Goal: Information Seeking & Learning: Check status

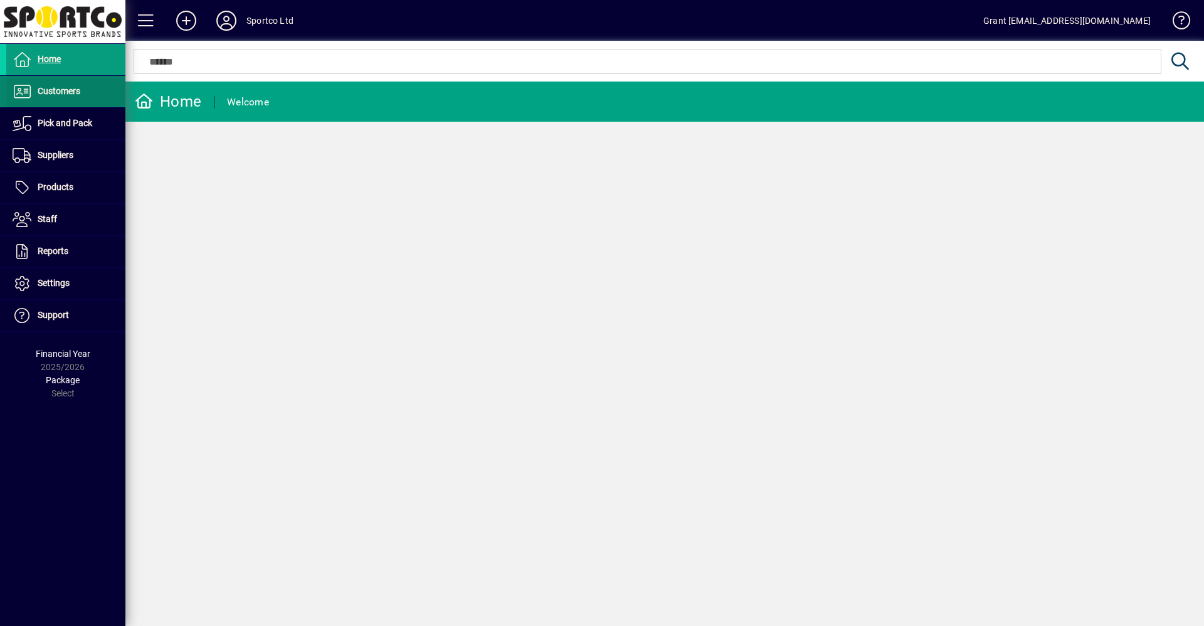
click at [66, 89] on span "Customers" at bounding box center [59, 91] width 43 height 10
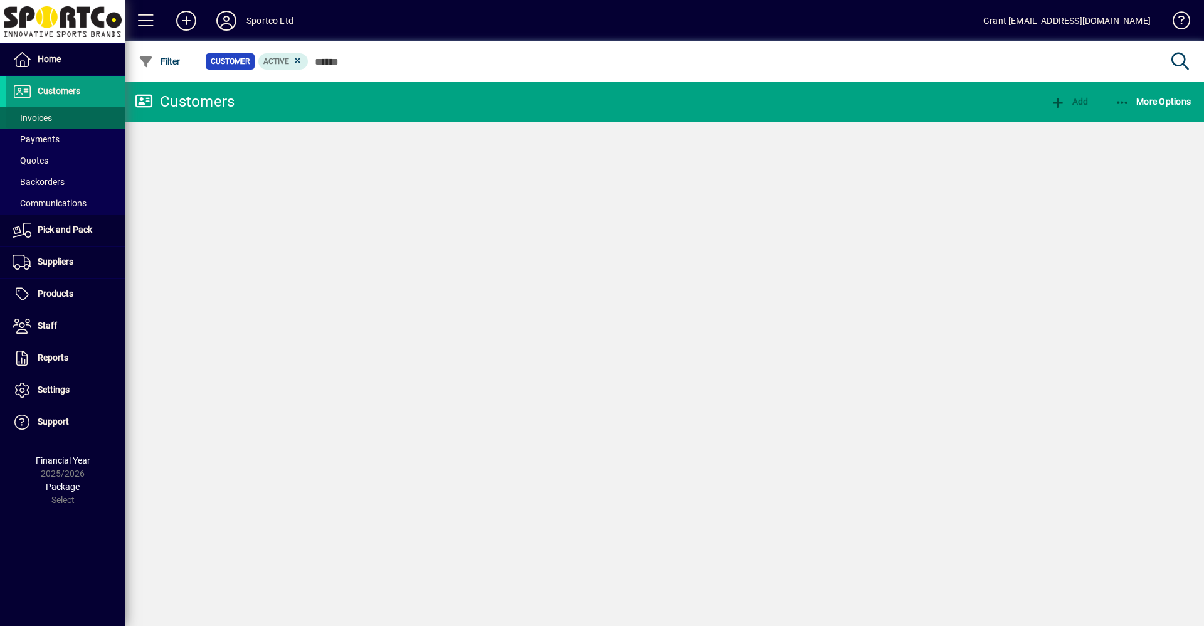
click at [45, 120] on span "Invoices" at bounding box center [32, 118] width 39 height 10
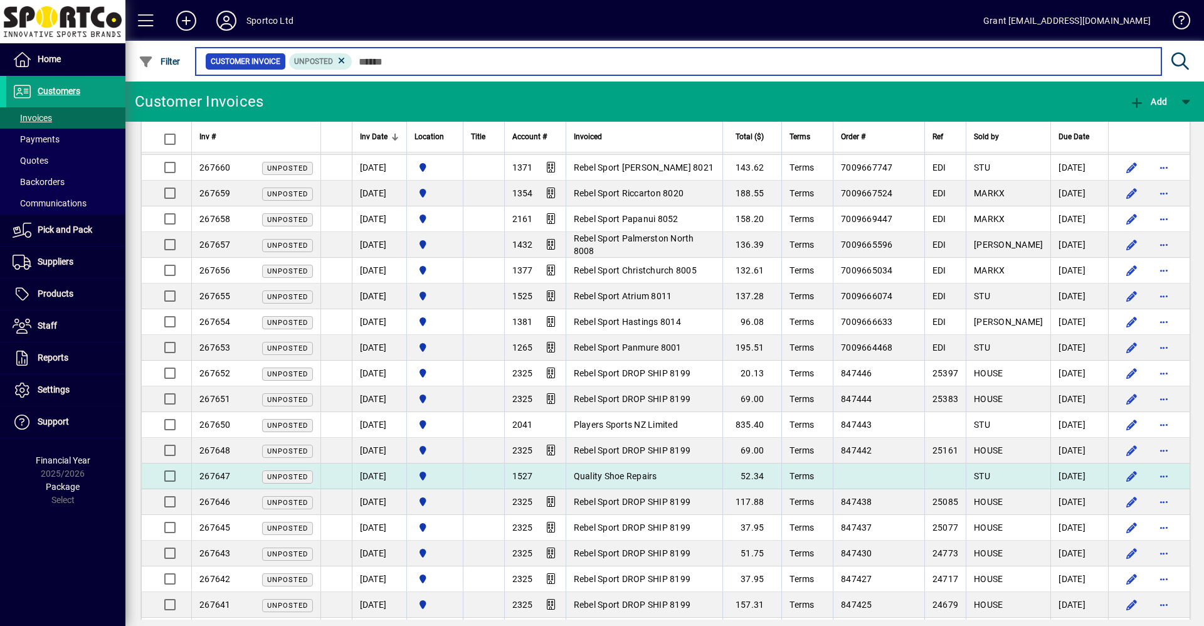
scroll to position [251, 0]
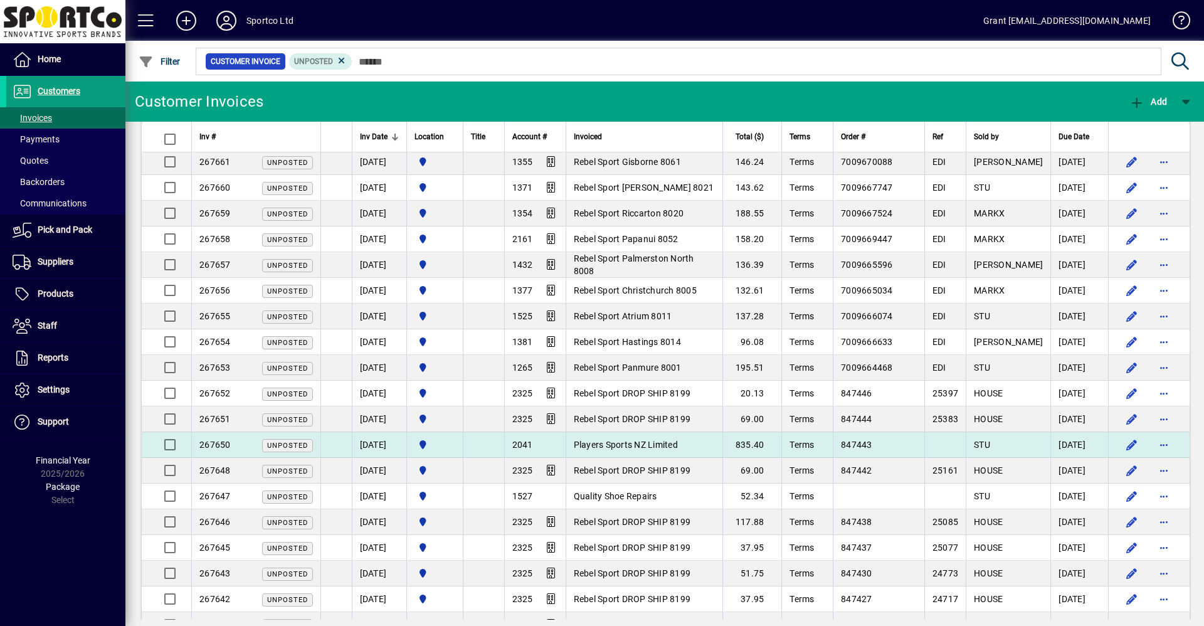
click at [645, 441] on span "Players Sports NZ Limited" at bounding box center [626, 444] width 104 height 10
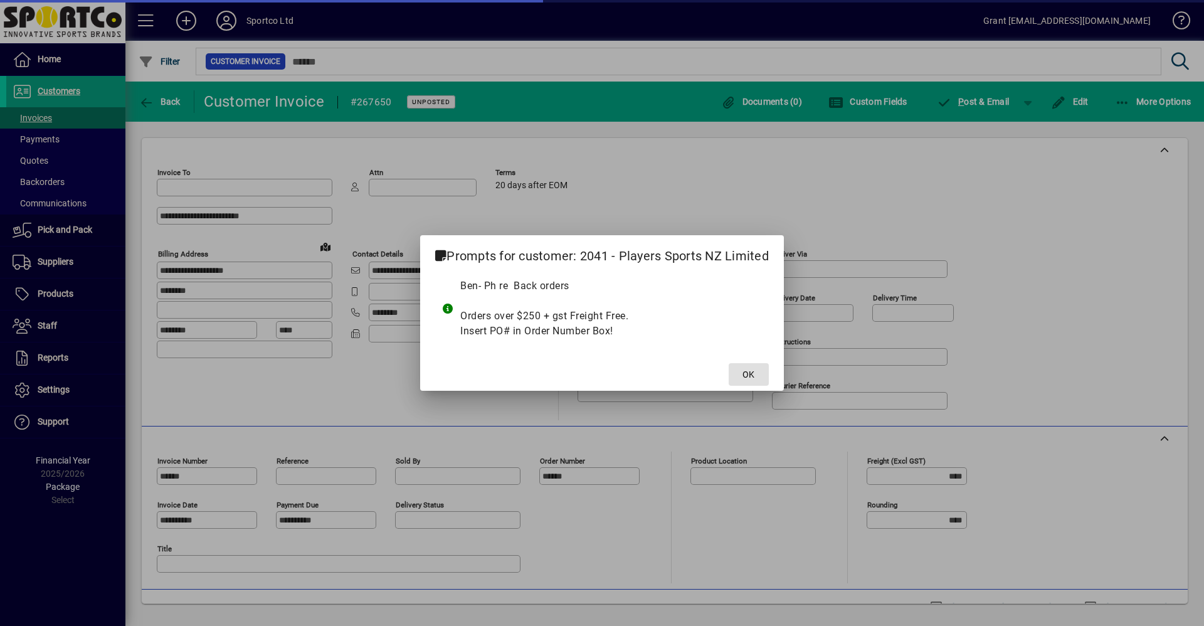
type input "**********"
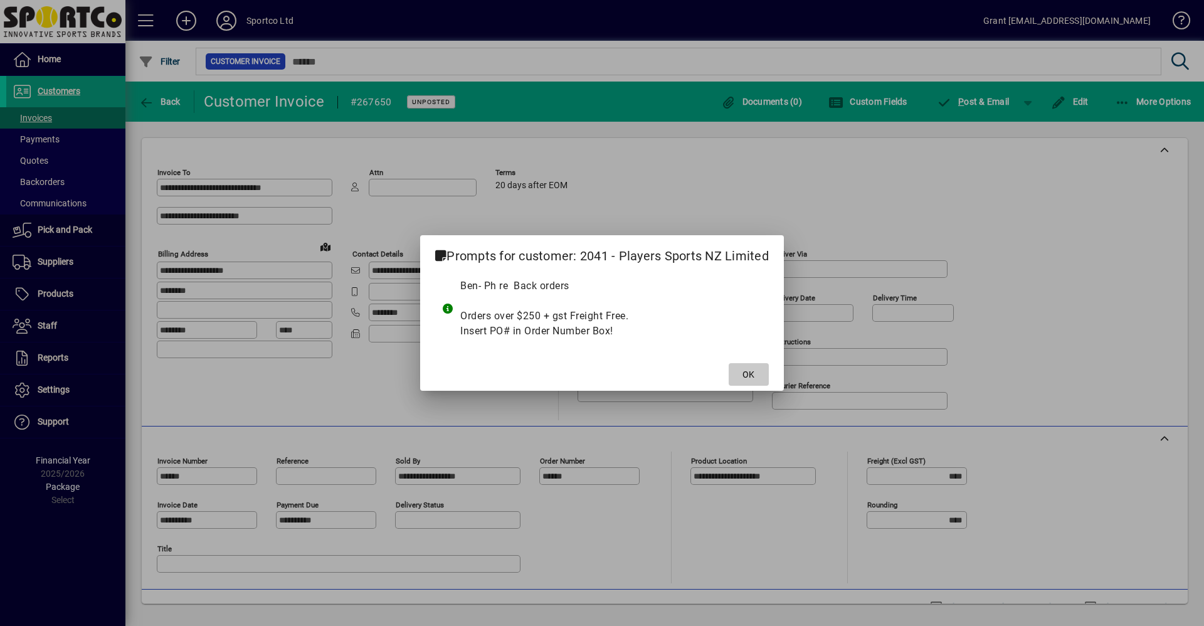
click at [757, 374] on span at bounding box center [749, 374] width 40 height 30
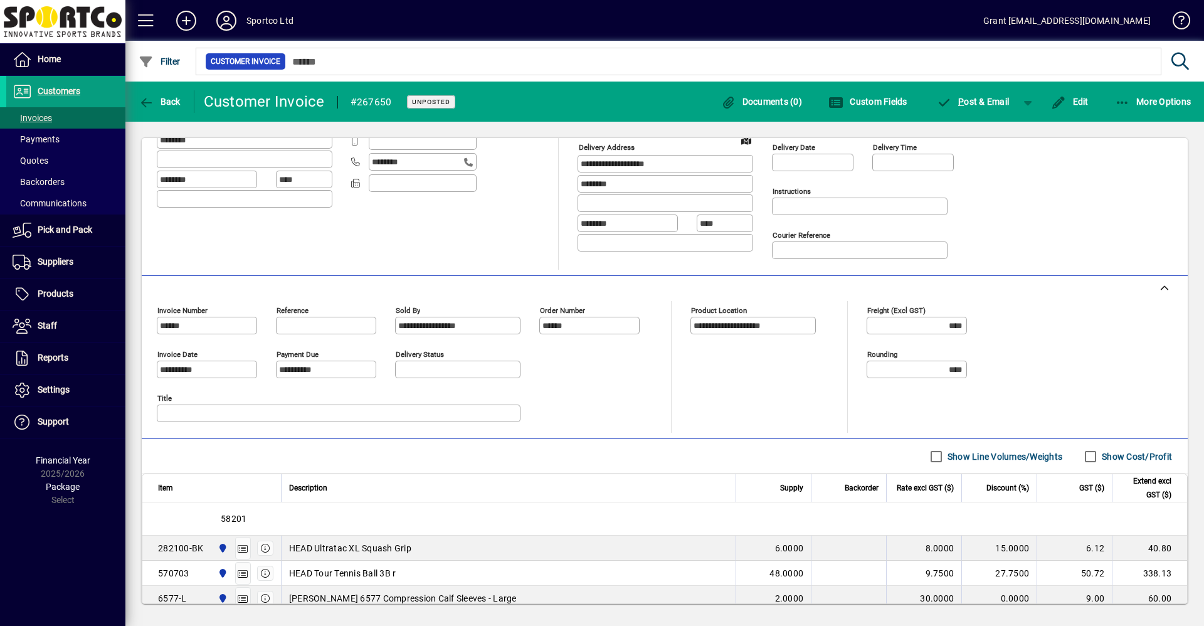
scroll to position [16, 0]
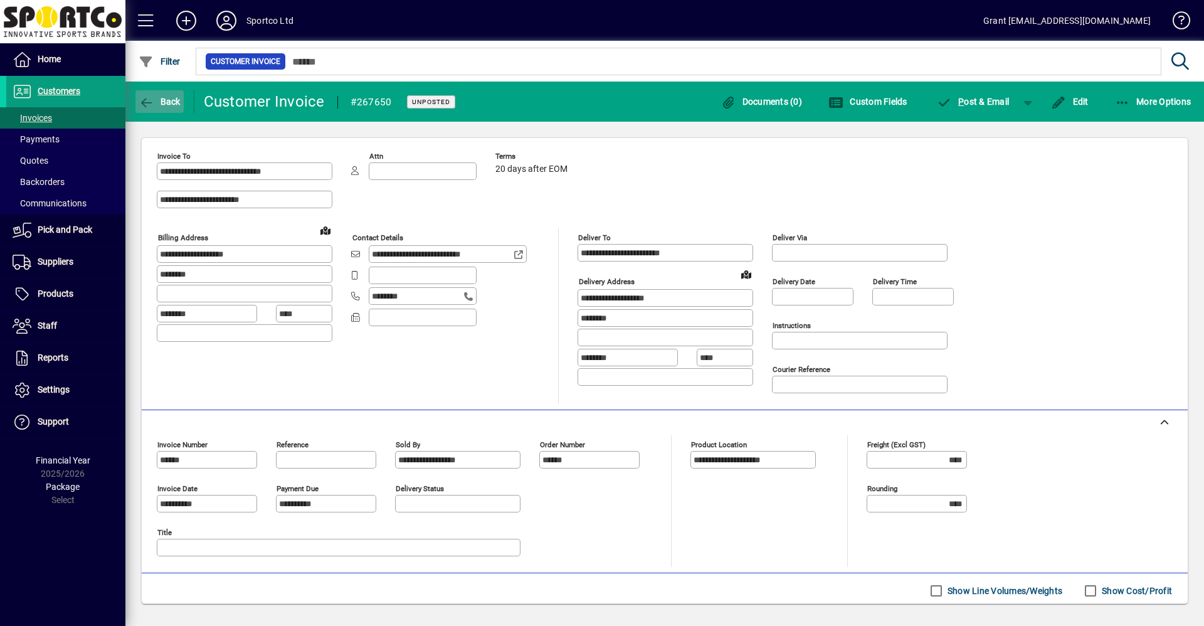
click at [175, 102] on span "Back" at bounding box center [160, 102] width 42 height 10
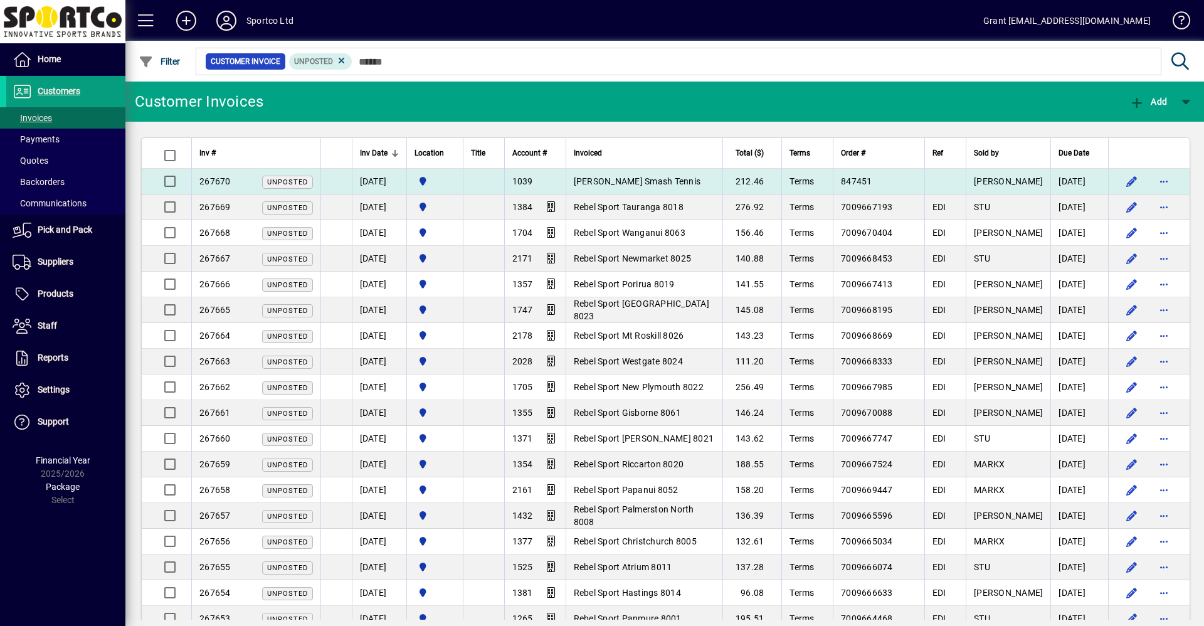
click at [782, 181] on td "212.46" at bounding box center [752, 182] width 60 height 26
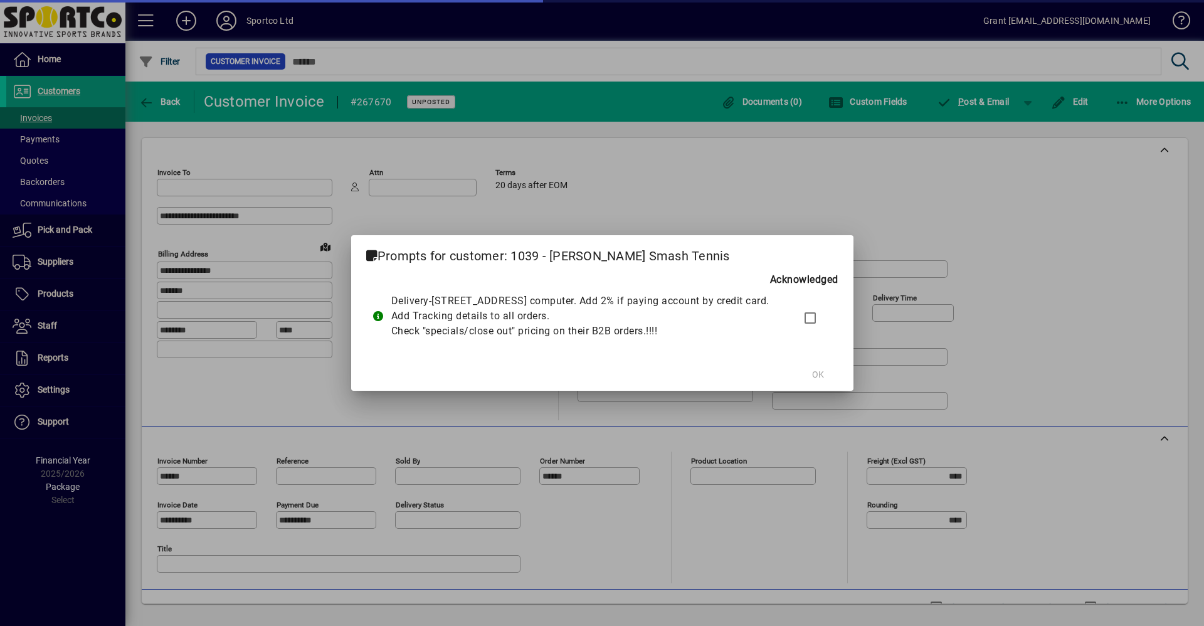
type input "**********"
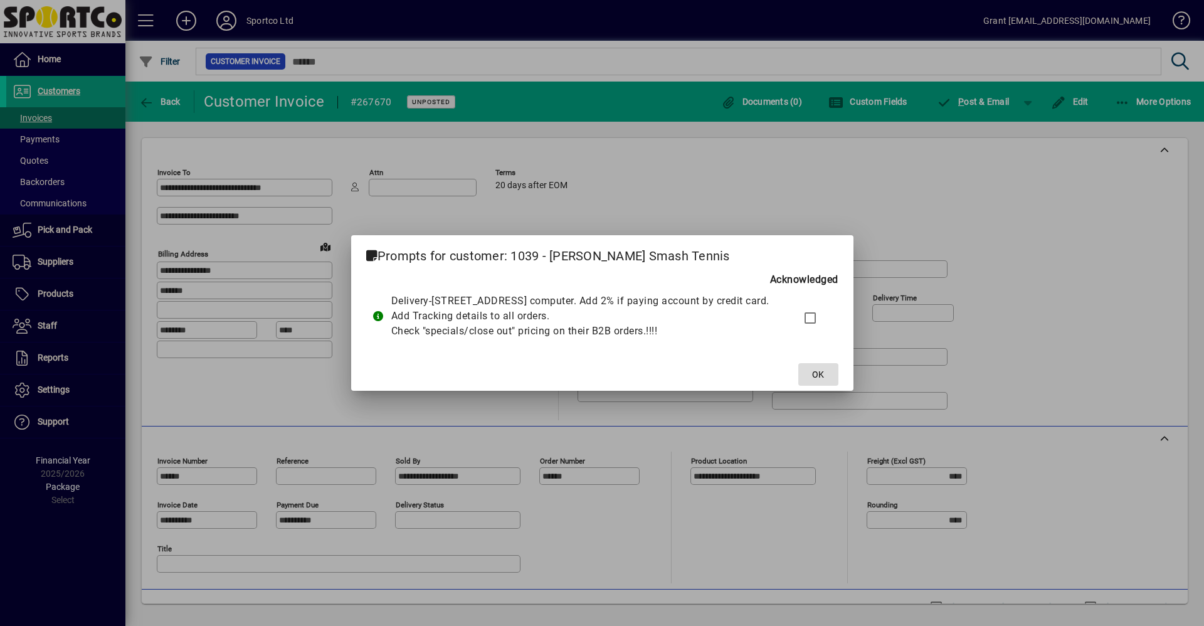
click at [838, 384] on span at bounding box center [818, 374] width 40 height 30
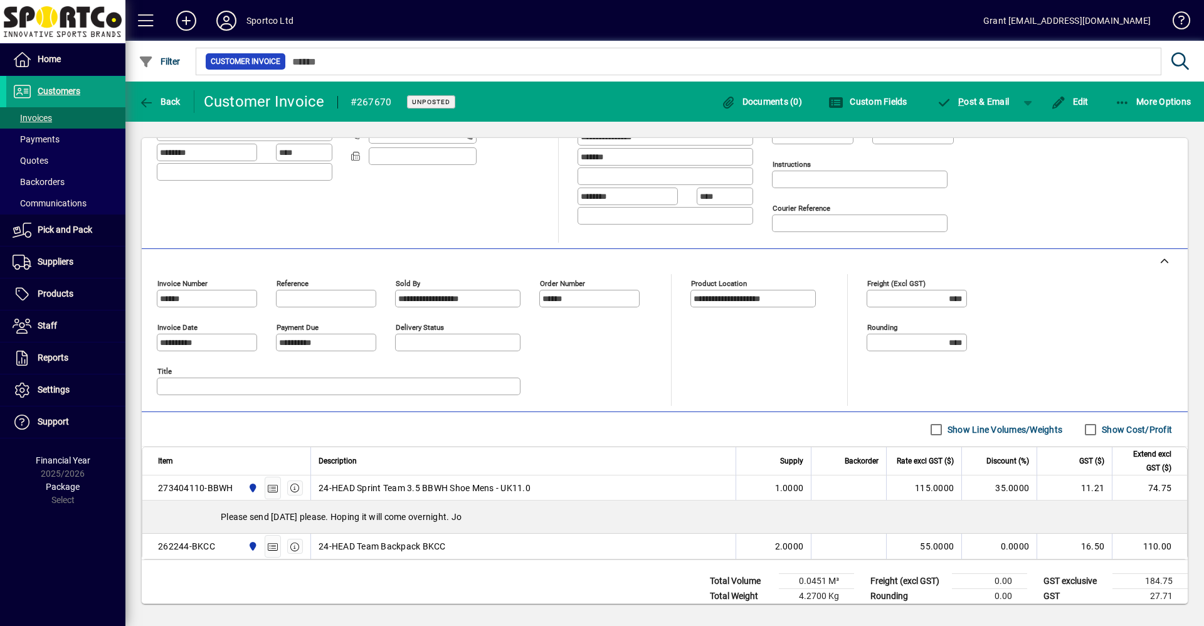
scroll to position [204, 0]
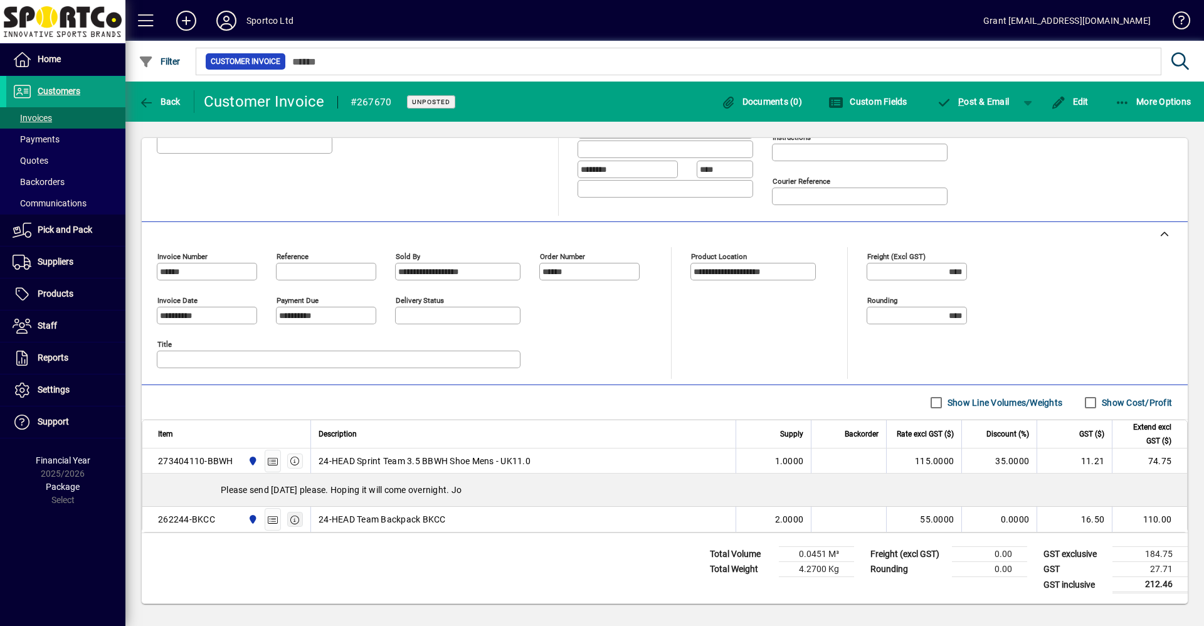
click at [292, 519] on icon "button" at bounding box center [295, 519] width 11 height 9
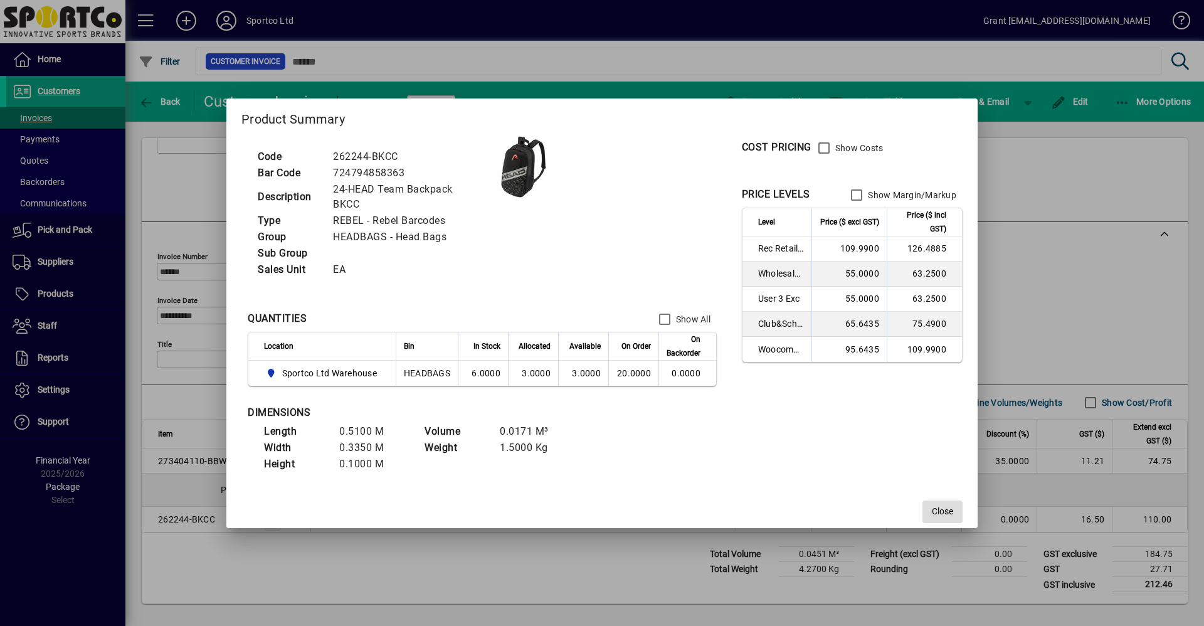
click at [943, 512] on span "Close" at bounding box center [942, 511] width 21 height 13
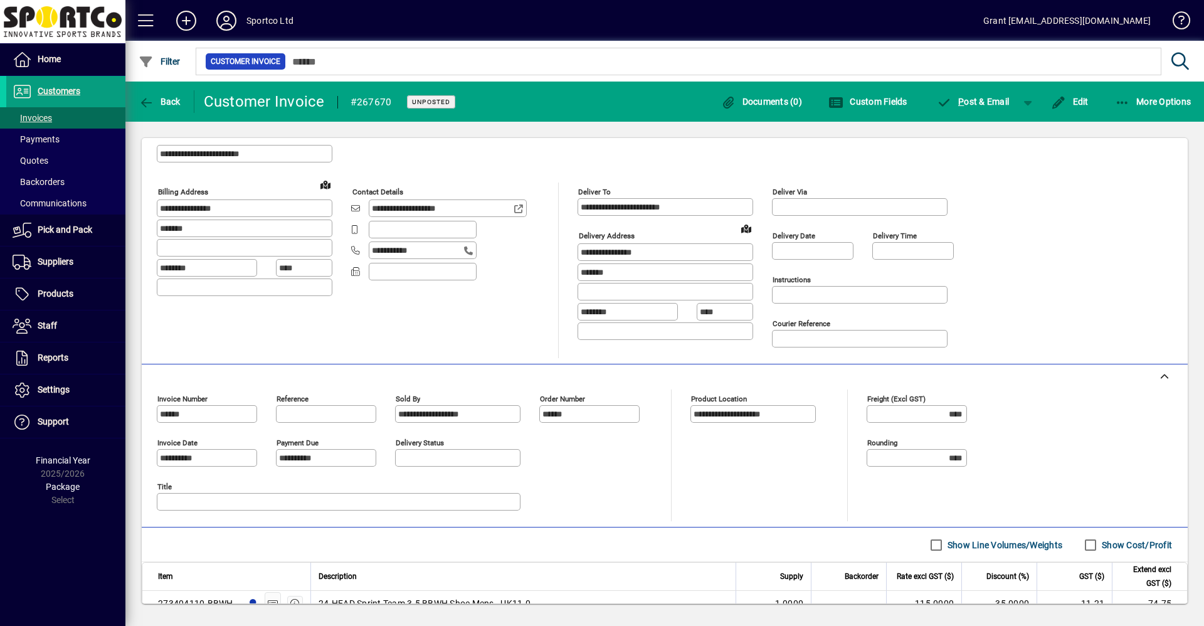
scroll to position [0, 0]
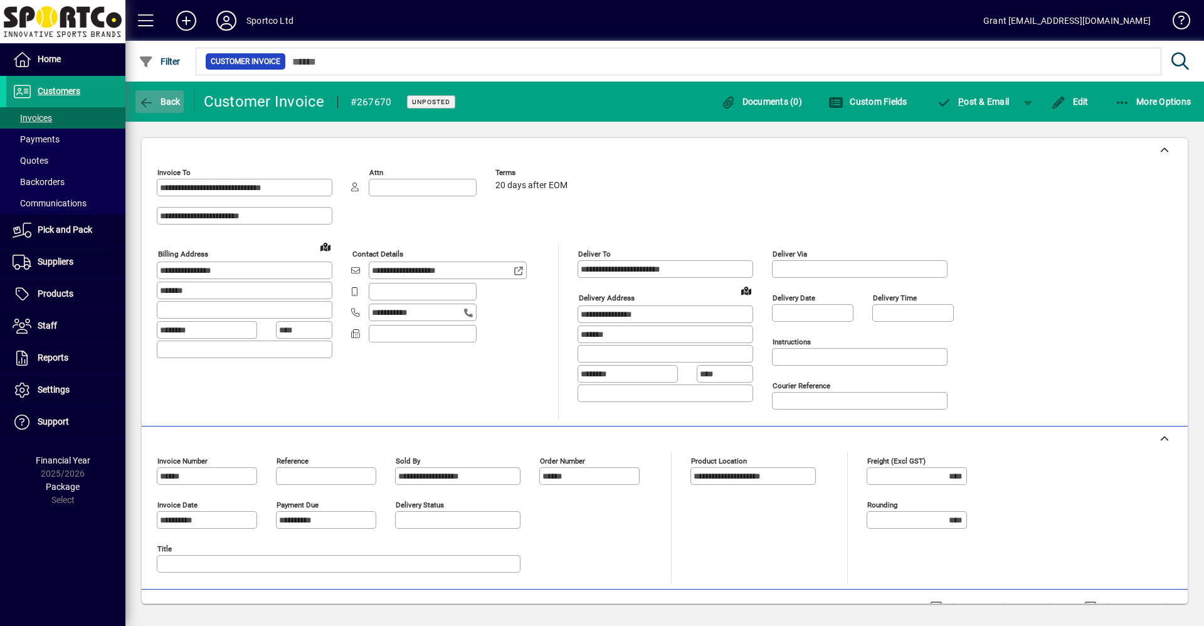
click at [162, 97] on span "Back" at bounding box center [160, 102] width 42 height 10
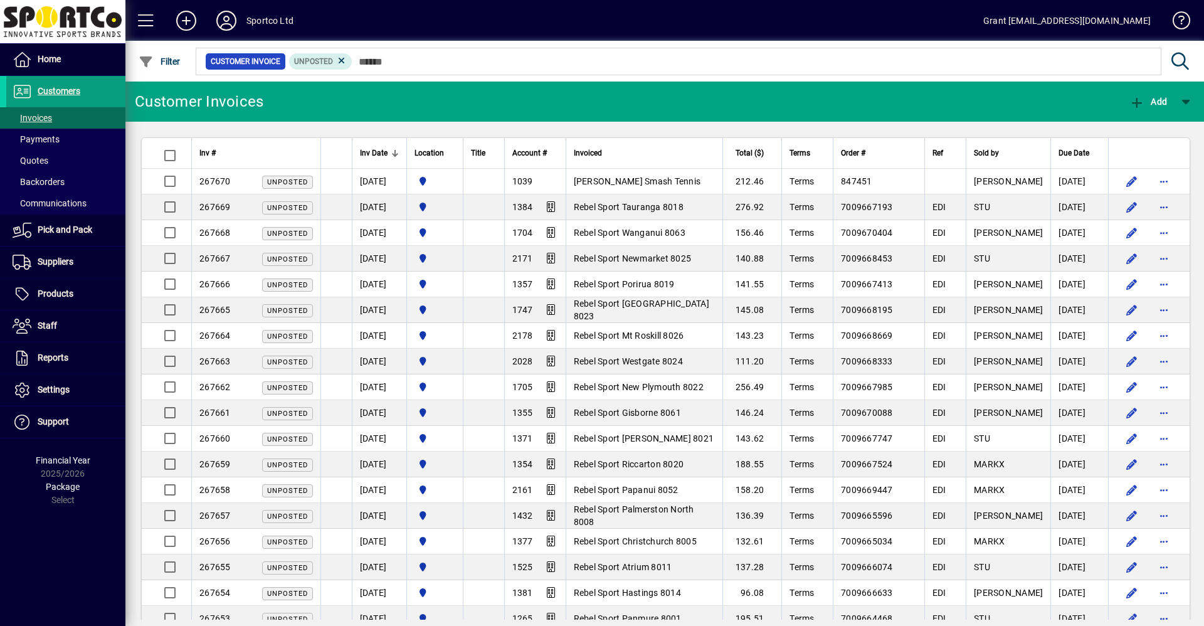
click at [646, 206] on span "Rebel Sport Tauranga 8018" at bounding box center [629, 207] width 110 height 10
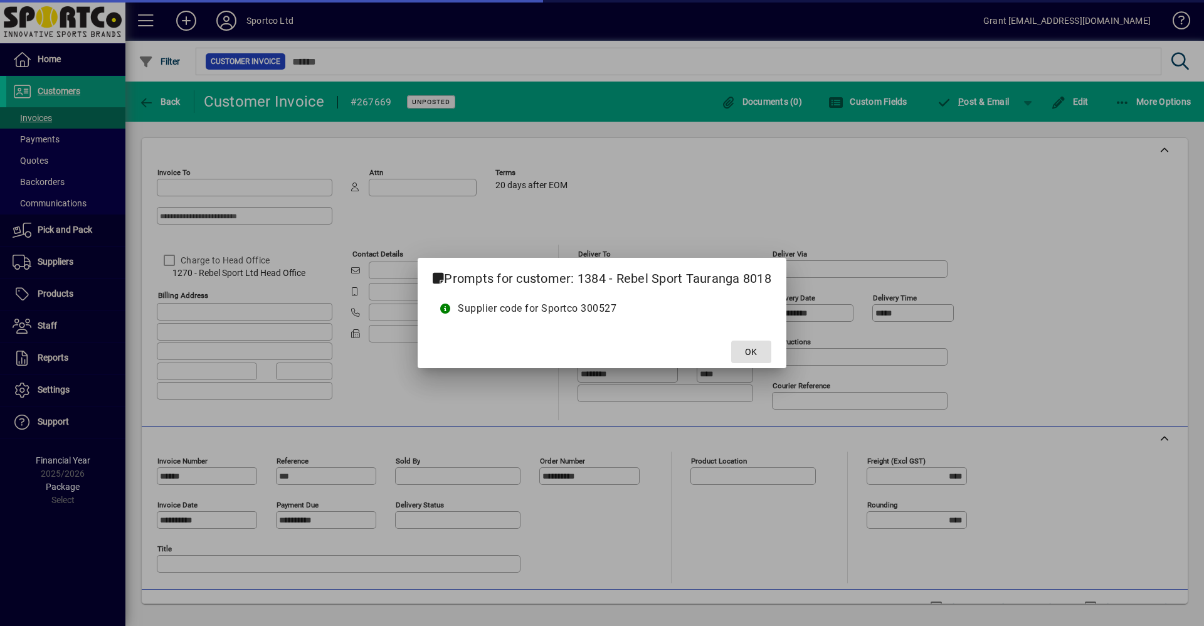
type input "**********"
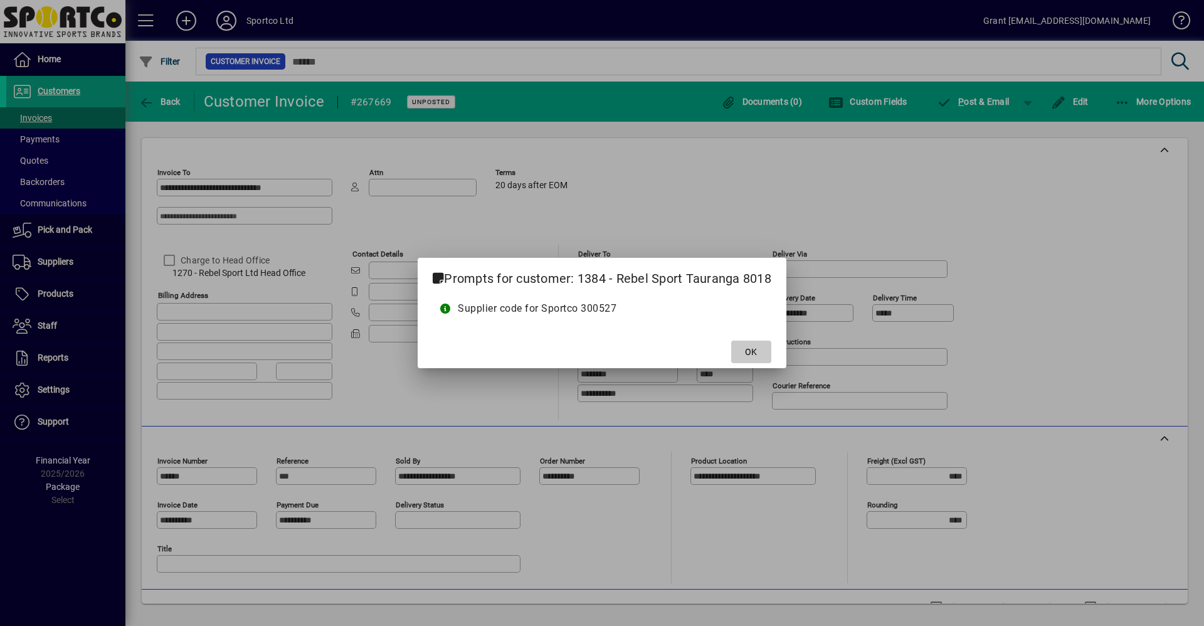
click at [755, 354] on span "OK" at bounding box center [751, 351] width 12 height 13
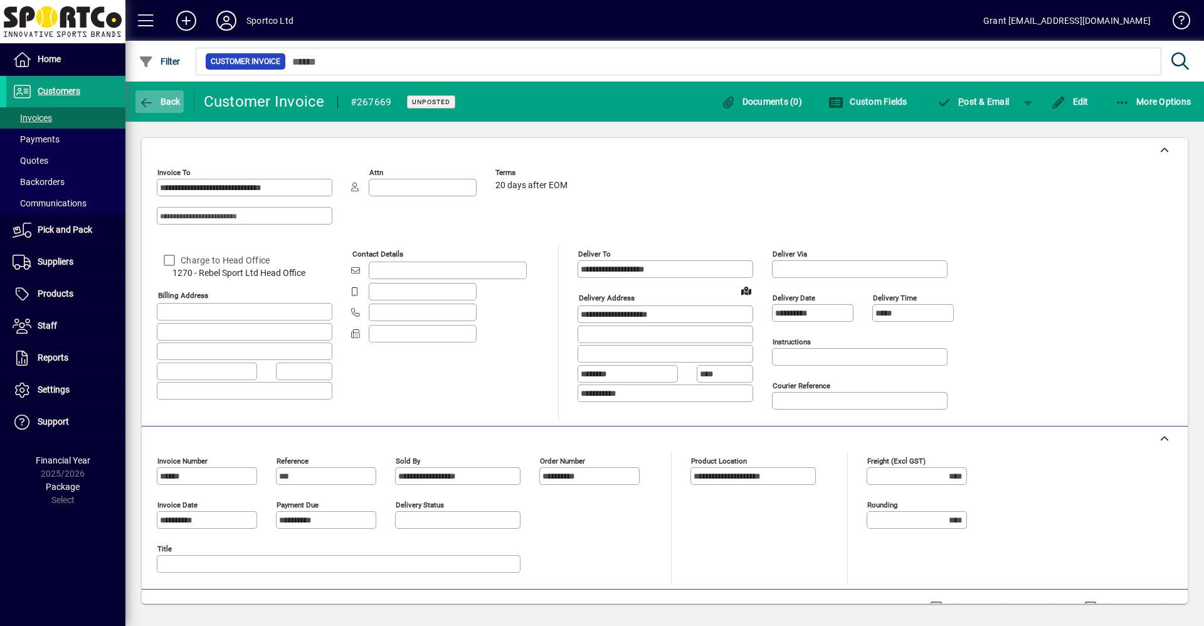
click at [158, 101] on span "Back" at bounding box center [160, 102] width 42 height 10
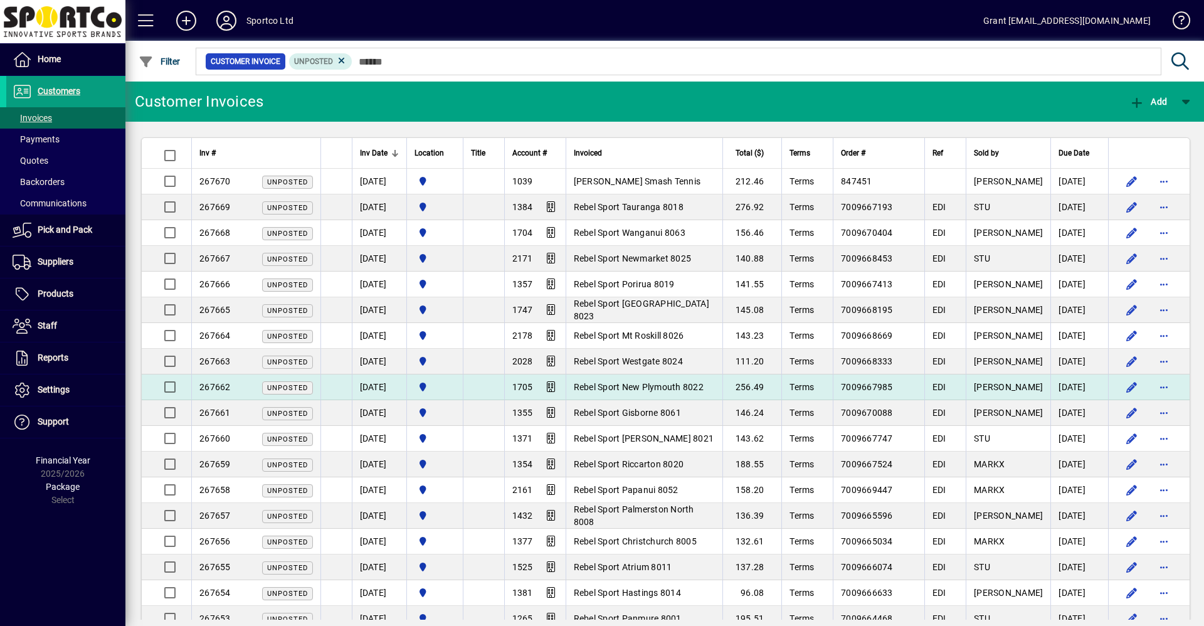
click at [684, 383] on span "Rebel Sport New Plymouth 8022" at bounding box center [639, 387] width 130 height 10
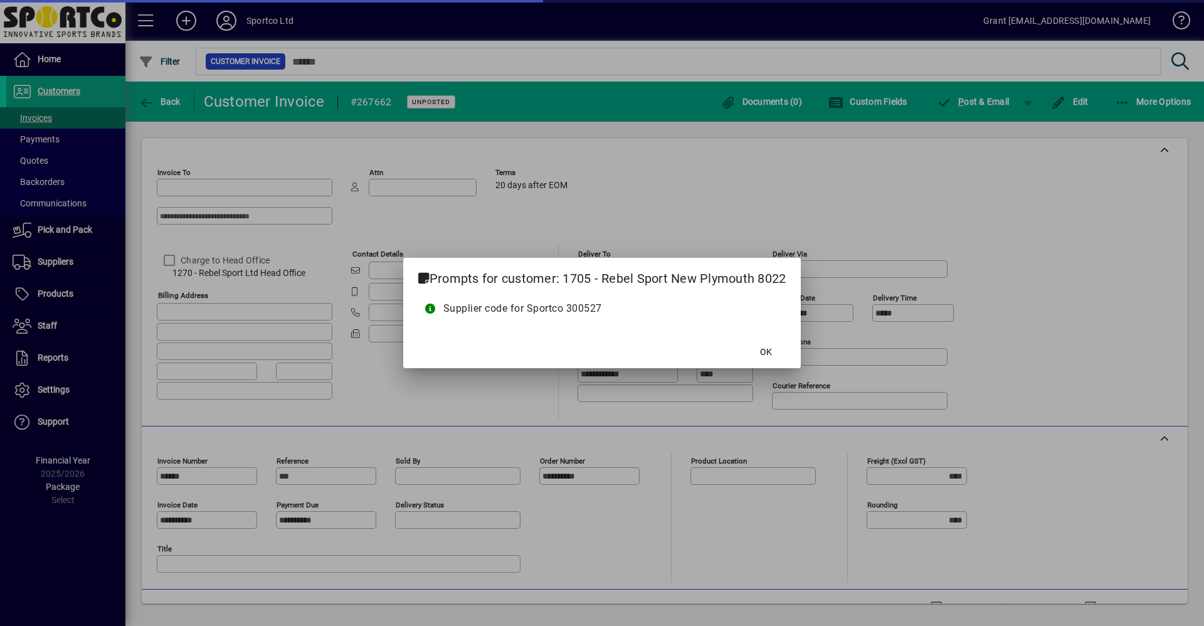
type input "**********"
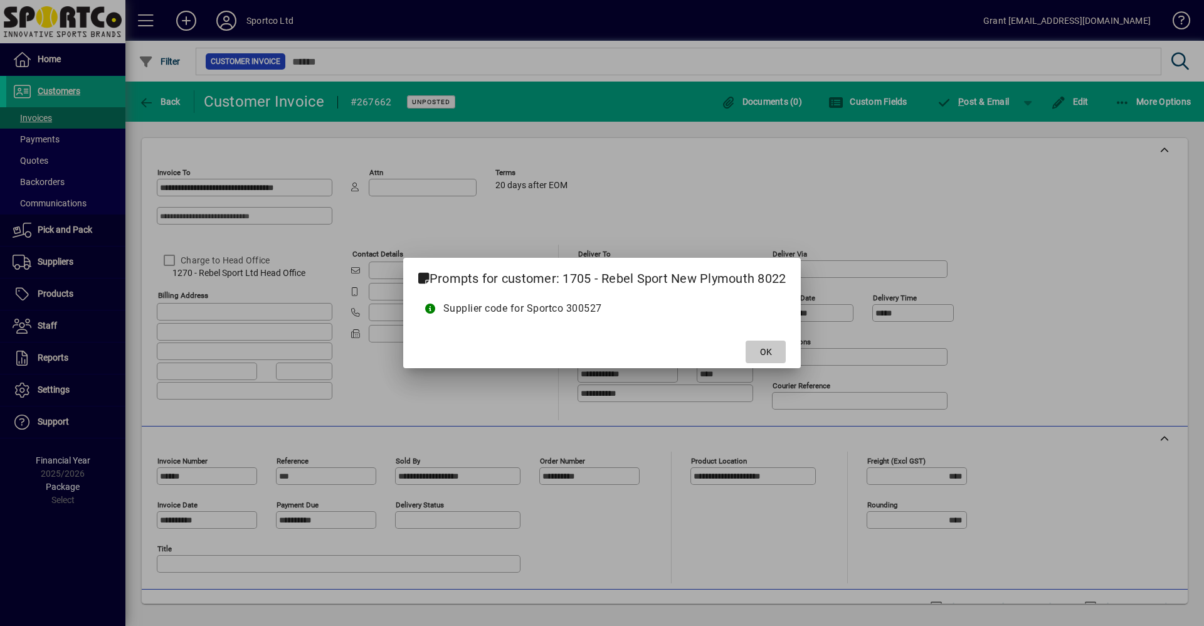
click at [757, 351] on span at bounding box center [765, 352] width 40 height 30
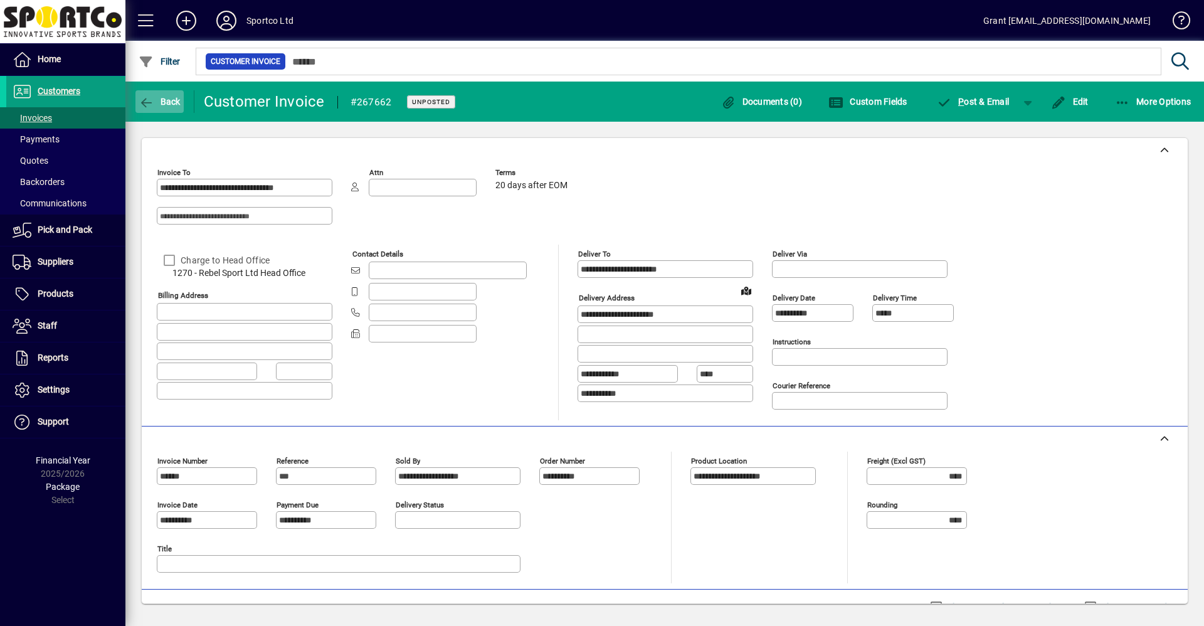
click at [155, 103] on span "Back" at bounding box center [160, 102] width 42 height 10
